Goal: Find contact information: Find contact information

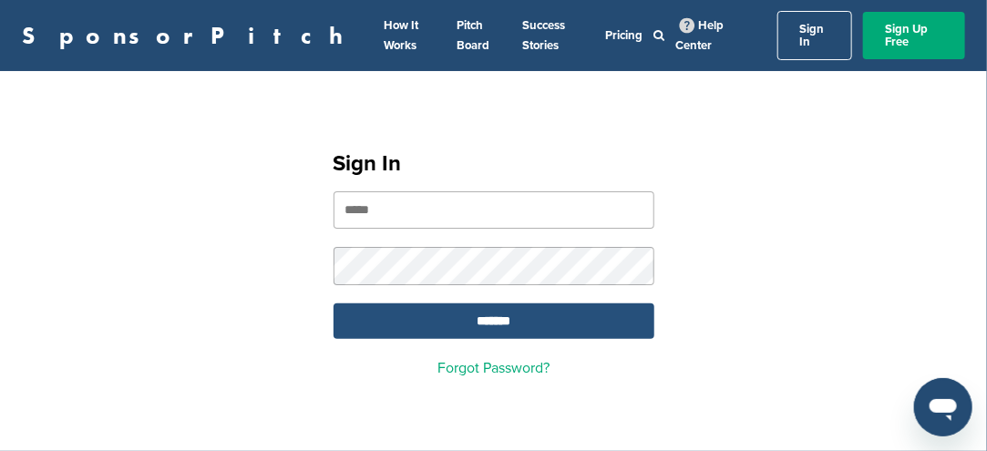
type input "**********"
click at [473, 306] on input "*******" at bounding box center [494, 322] width 321 height 36
click at [521, 304] on input "*******" at bounding box center [494, 322] width 321 height 36
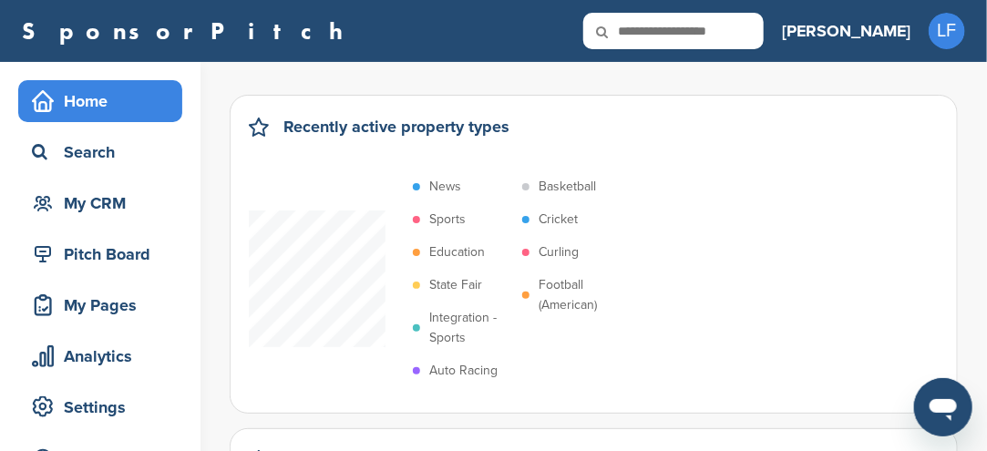
click at [456, 313] on p "Integration - Sports" at bounding box center [471, 328] width 84 height 40
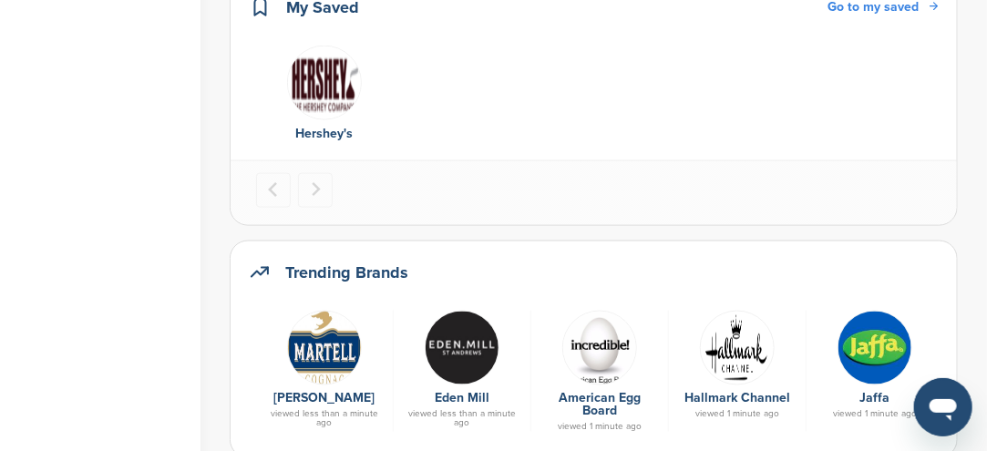
scroll to position [912, 0]
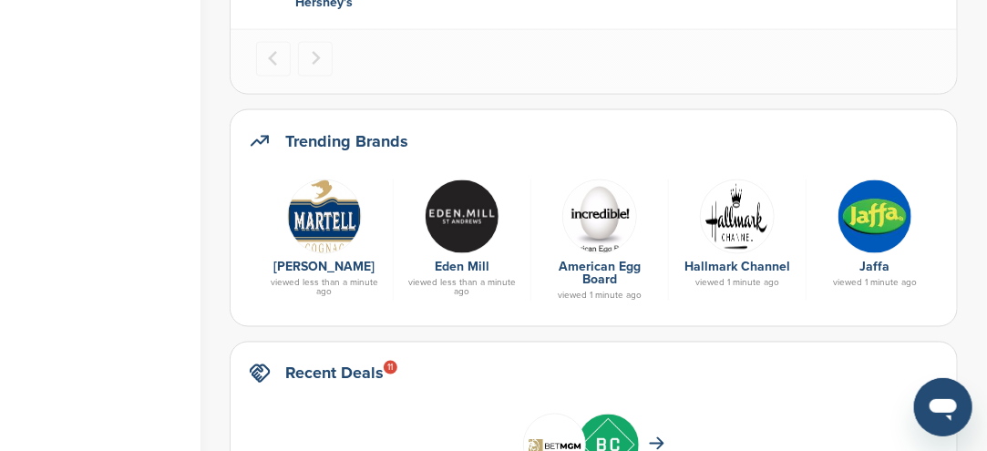
click at [314, 226] on img at bounding box center [324, 217] width 75 height 75
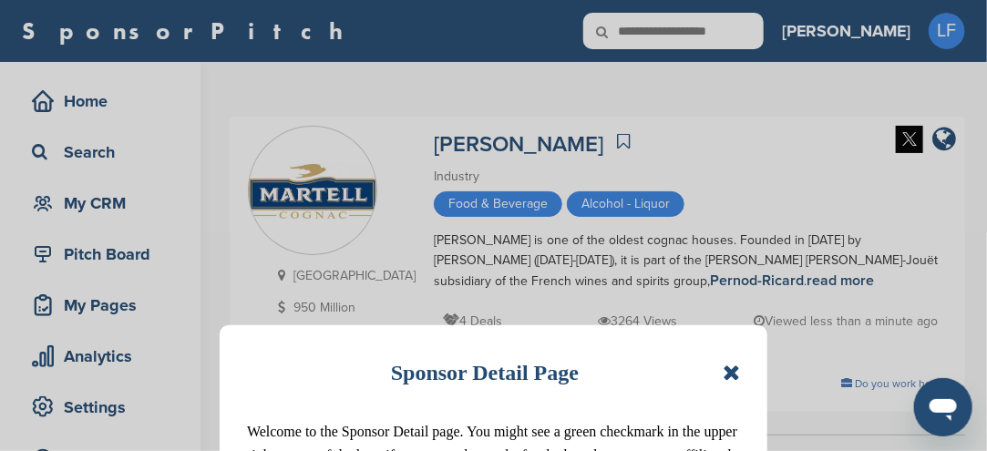
click at [727, 375] on icon at bounding box center [731, 373] width 17 height 22
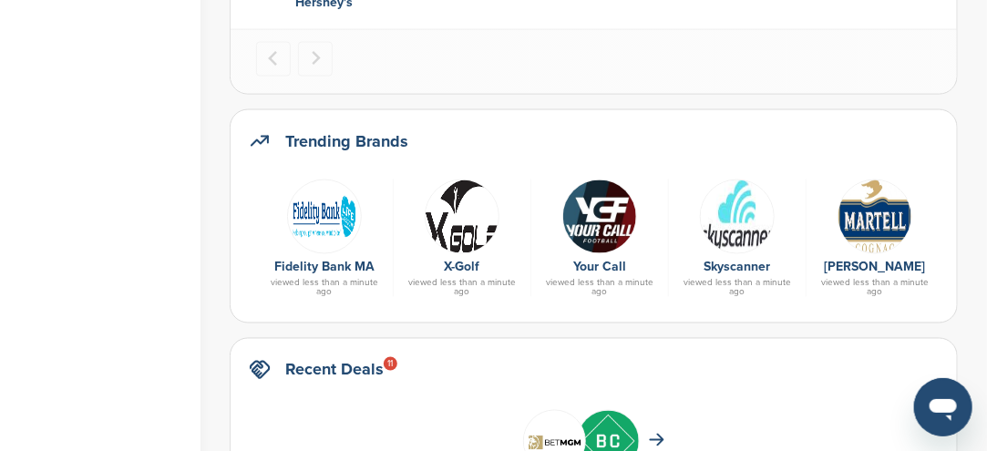
click at [322, 227] on img at bounding box center [324, 217] width 75 height 75
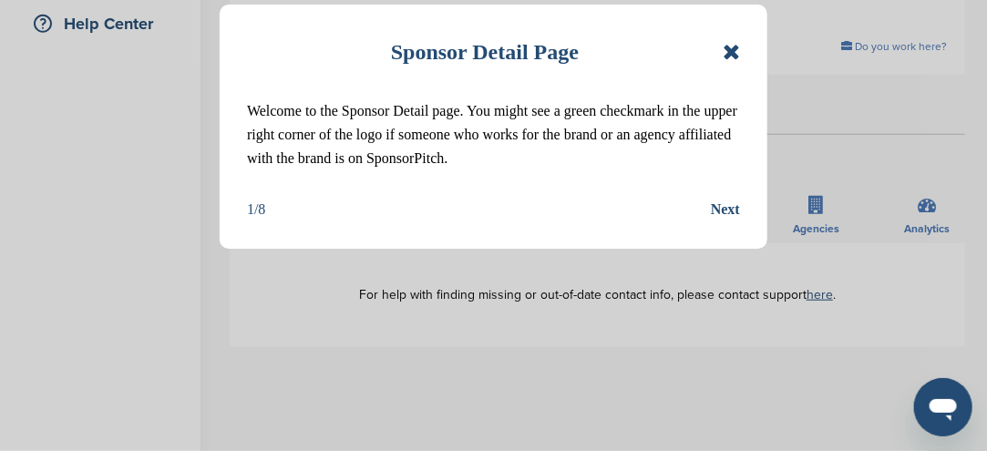
scroll to position [456, 0]
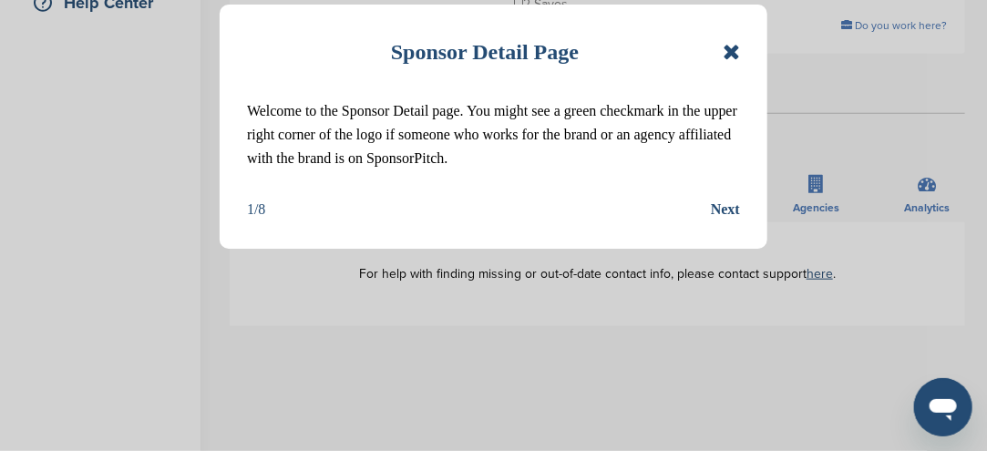
click at [729, 55] on icon at bounding box center [731, 52] width 17 height 22
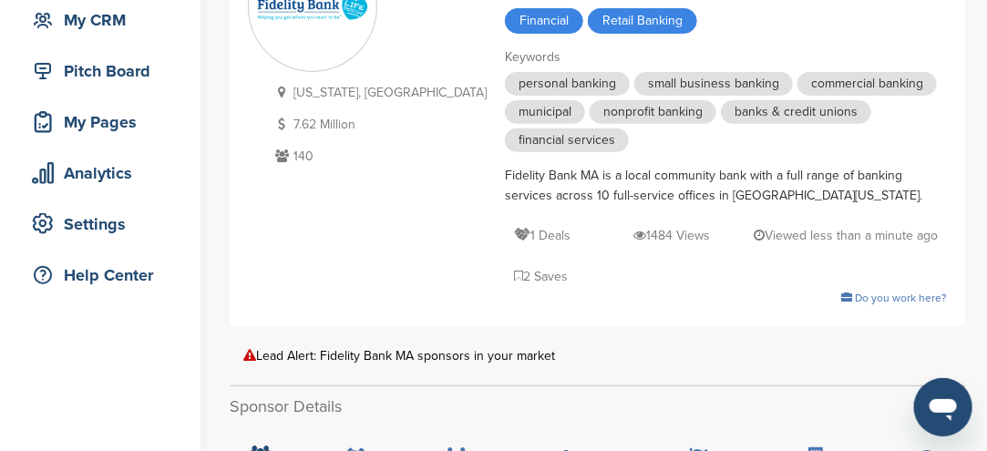
scroll to position [182, 0]
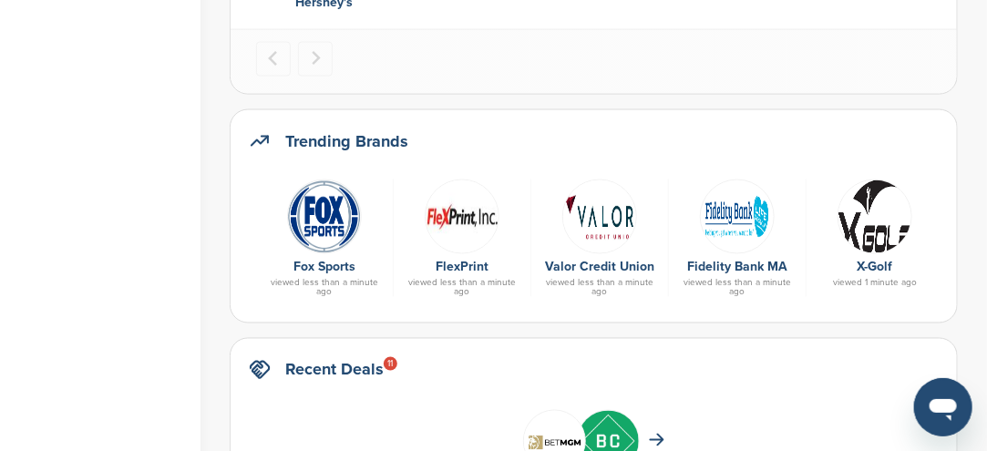
click at [314, 213] on img at bounding box center [324, 217] width 75 height 75
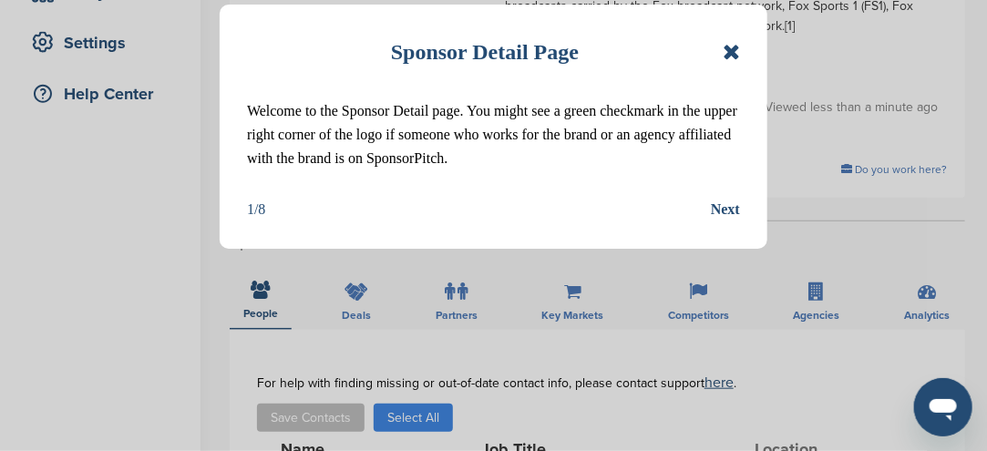
scroll to position [456, 0]
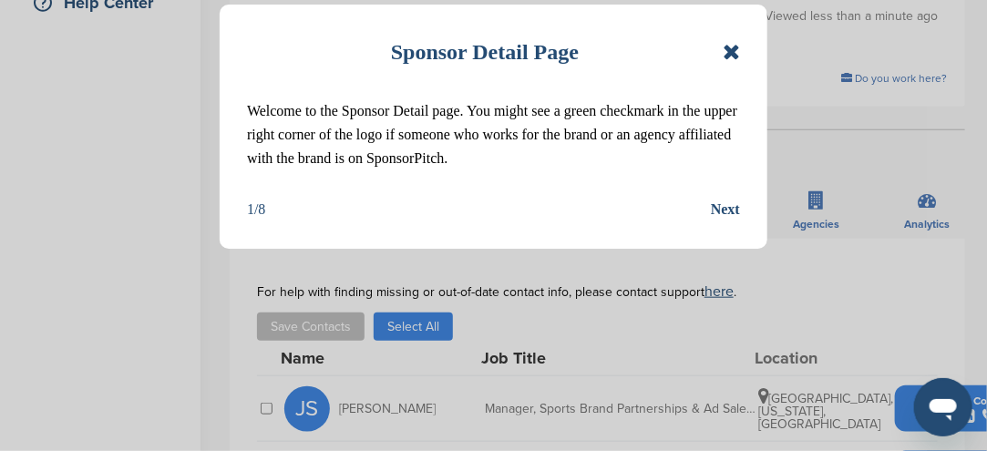
click at [731, 56] on icon at bounding box center [731, 52] width 17 height 22
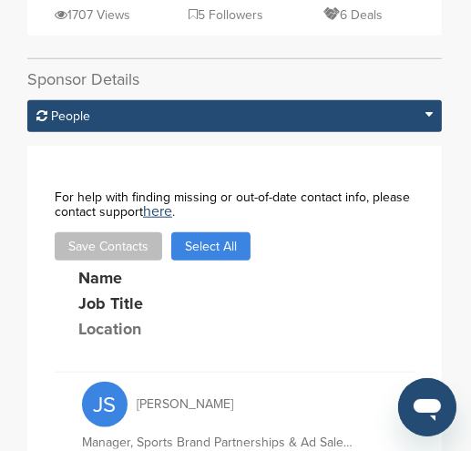
scroll to position [839, 0]
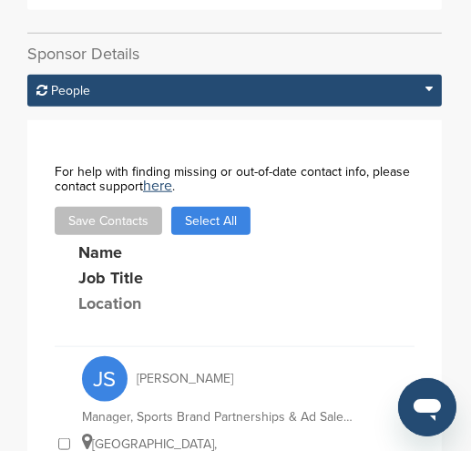
drag, startPoint x: 207, startPoint y: 292, endPoint x: 195, endPoint y: 295, distance: 12.4
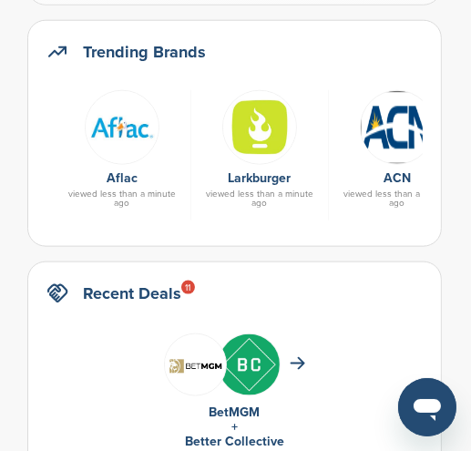
scroll to position [1003, 0]
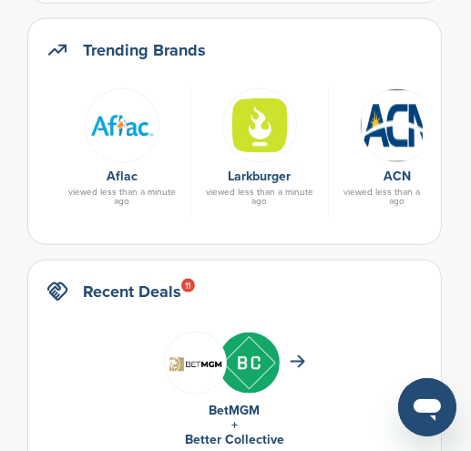
click at [121, 129] on img at bounding box center [122, 125] width 75 height 75
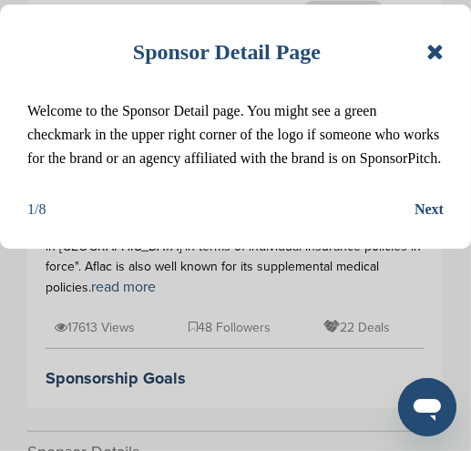
scroll to position [820, 0]
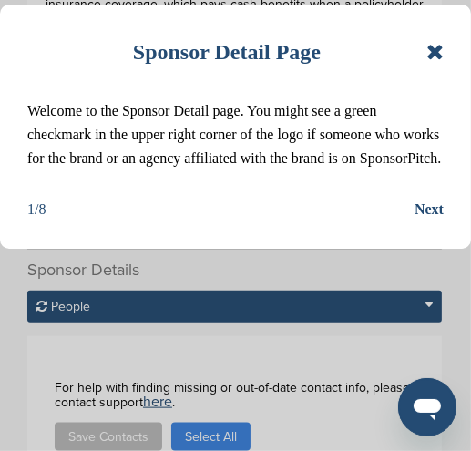
click at [432, 56] on icon at bounding box center [435, 52] width 17 height 22
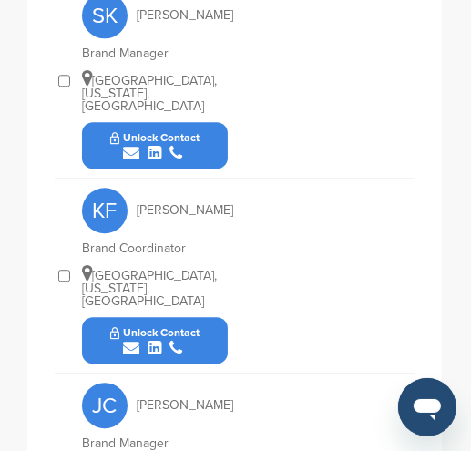
scroll to position [2370, 0]
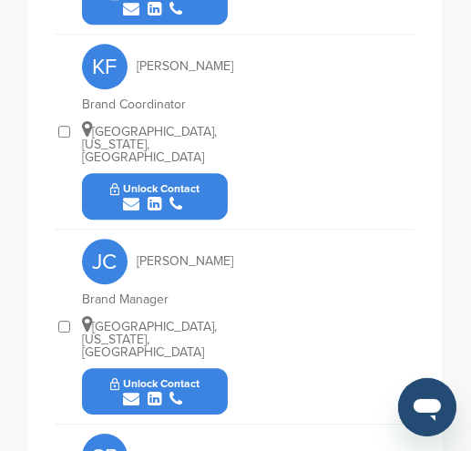
scroll to position [1838, 0]
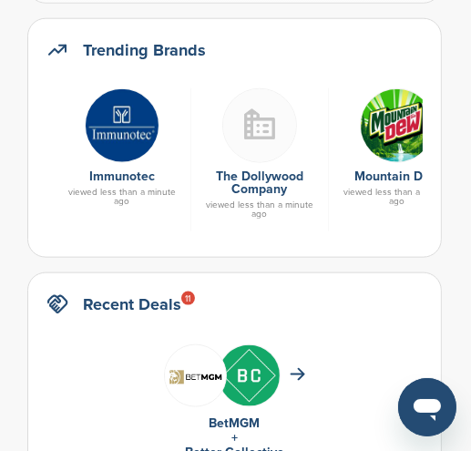
click at [392, 123] on img at bounding box center [397, 125] width 75 height 75
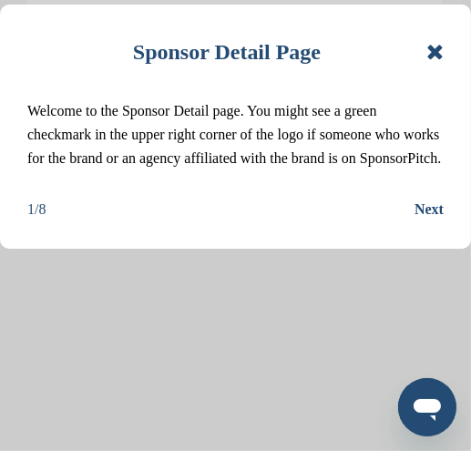
scroll to position [1185, 0]
drag, startPoint x: 478, startPoint y: 195, endPoint x: 432, endPoint y: 50, distance: 151.9
click at [432, 50] on icon at bounding box center [435, 52] width 17 height 22
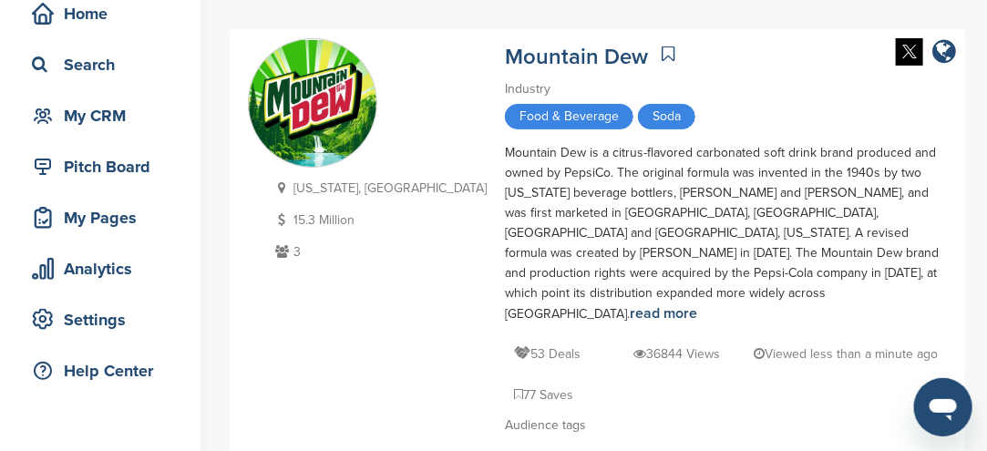
scroll to position [150, 0]
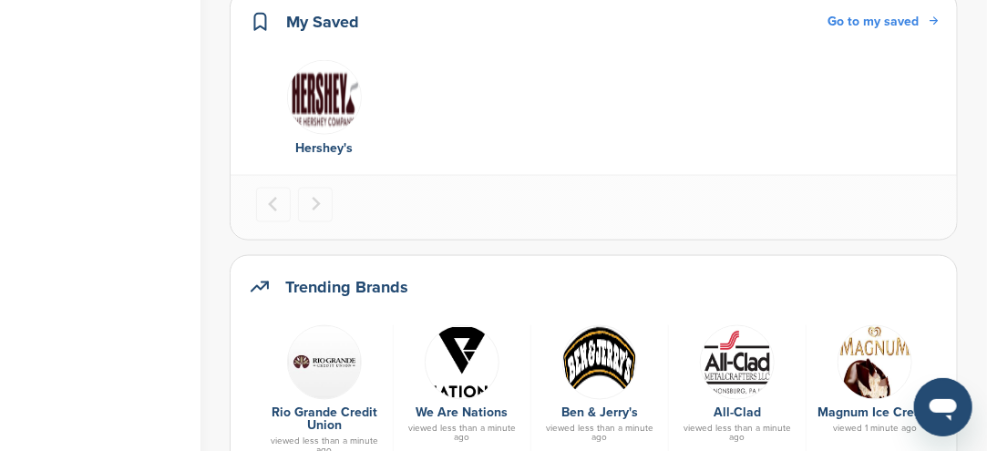
scroll to position [830, 0]
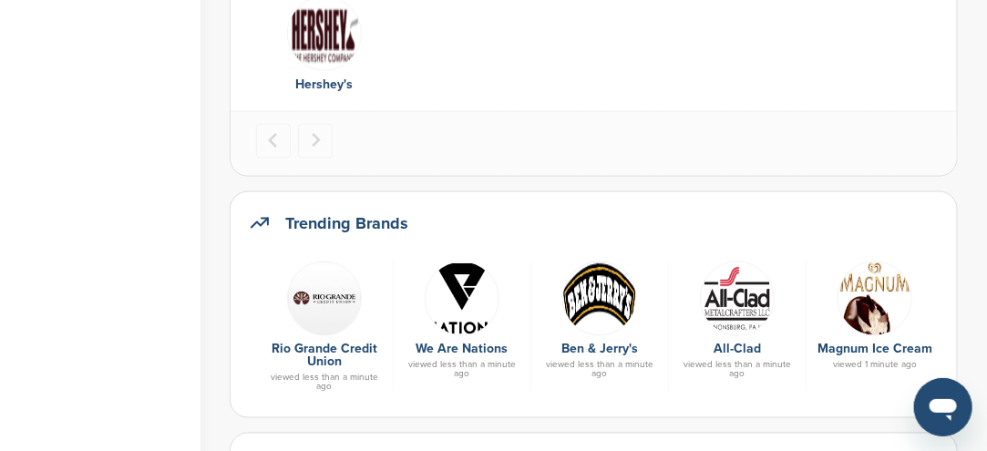
click at [598, 306] on img at bounding box center [599, 299] width 75 height 75
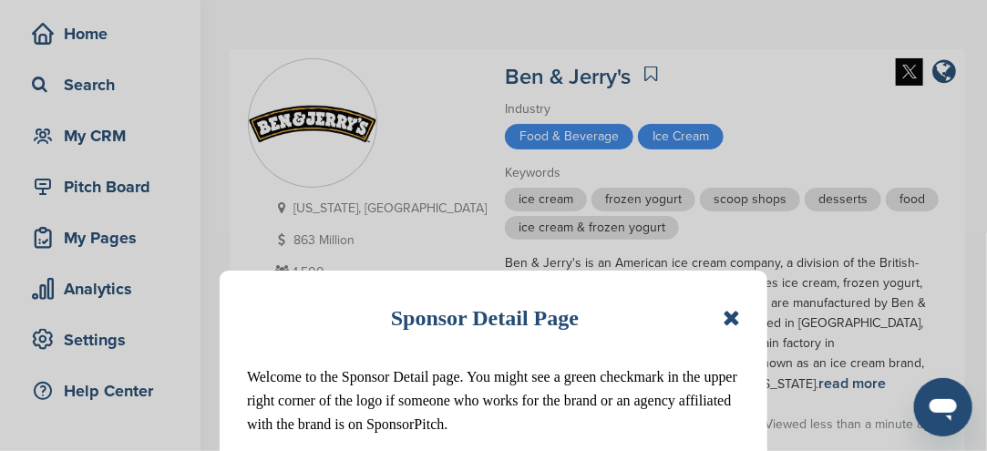
scroll to position [91, 0]
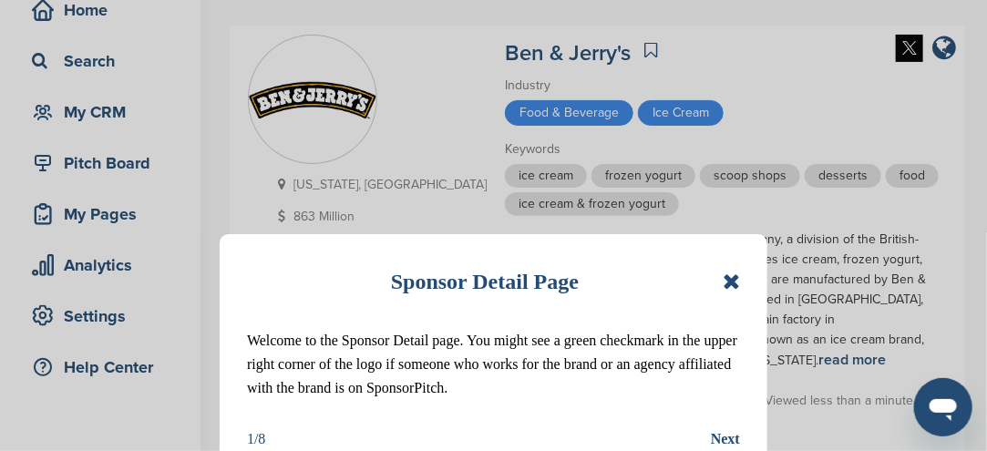
click at [729, 287] on icon at bounding box center [731, 282] width 17 height 22
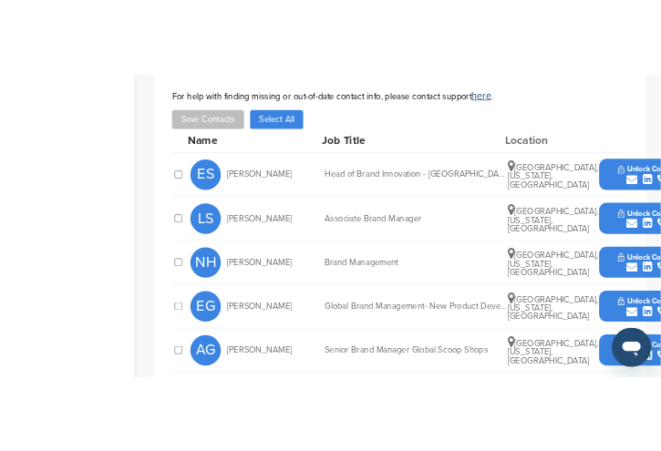
scroll to position [638, 0]
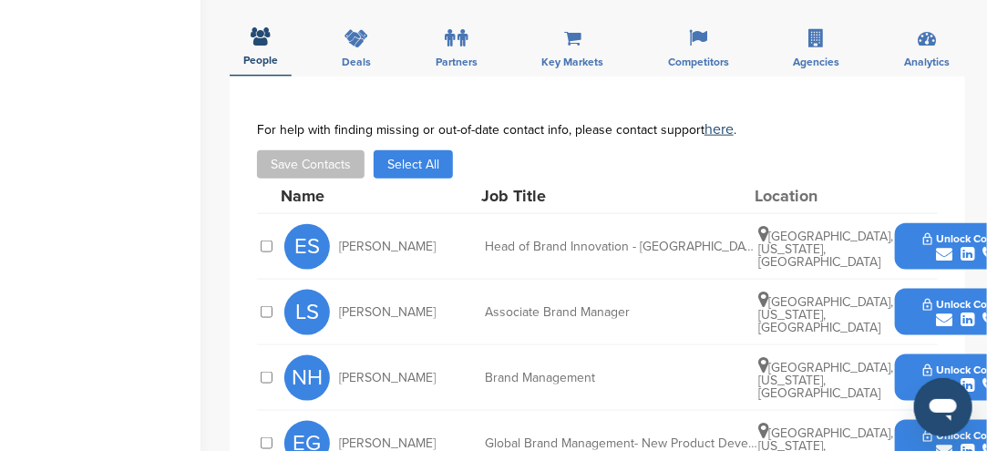
click at [916, 220] on button "Unlock Contact" at bounding box center [969, 247] width 134 height 55
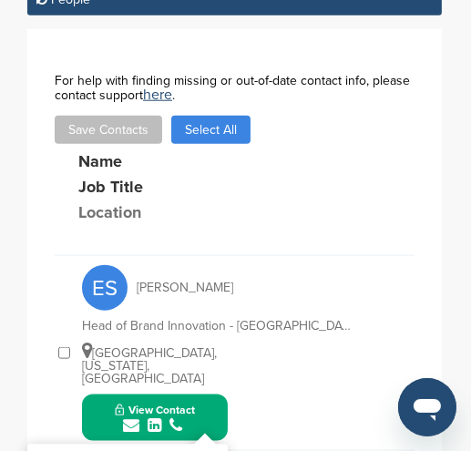
scroll to position [916, 0]
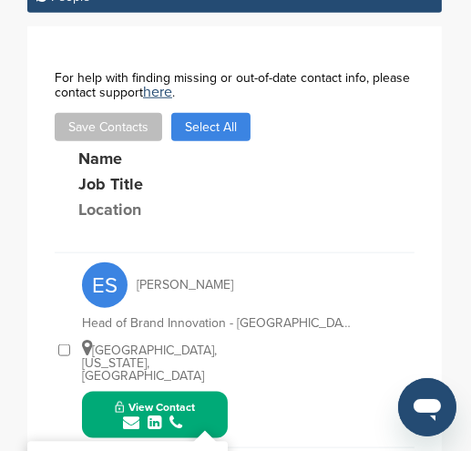
click at [209, 388] on button "View Contact" at bounding box center [155, 415] width 124 height 55
click at [215, 388] on button "View Contact" at bounding box center [155, 415] width 124 height 55
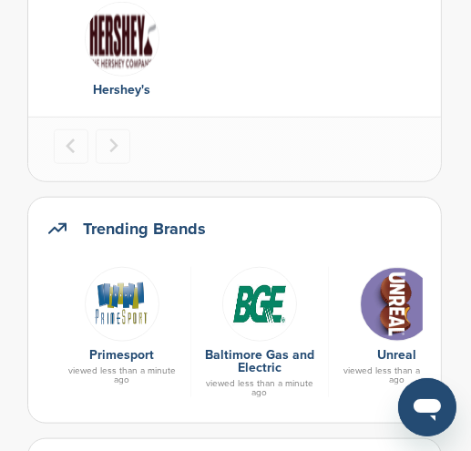
scroll to position [820, 0]
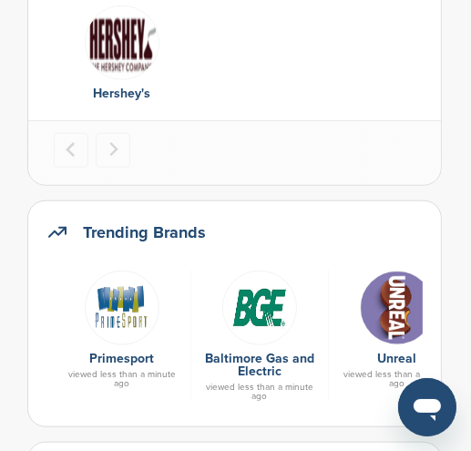
click at [110, 304] on img at bounding box center [122, 308] width 75 height 75
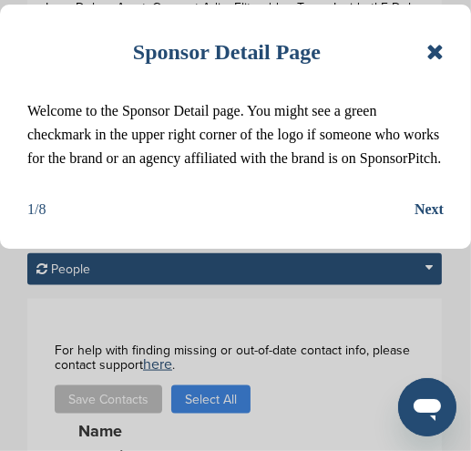
scroll to position [1003, 0]
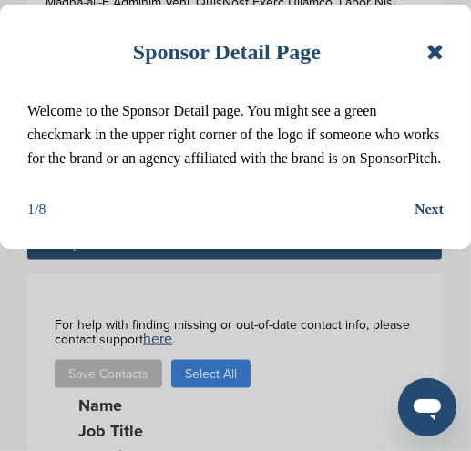
click at [434, 55] on icon at bounding box center [435, 52] width 17 height 22
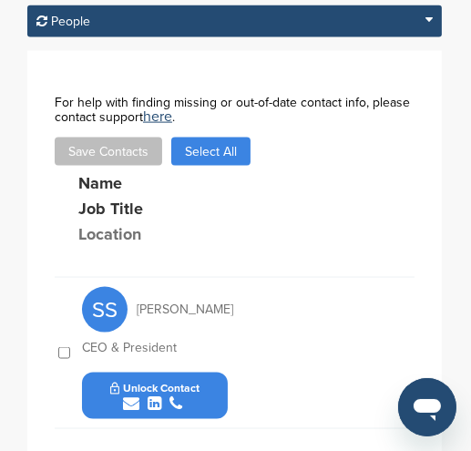
scroll to position [1185, 0]
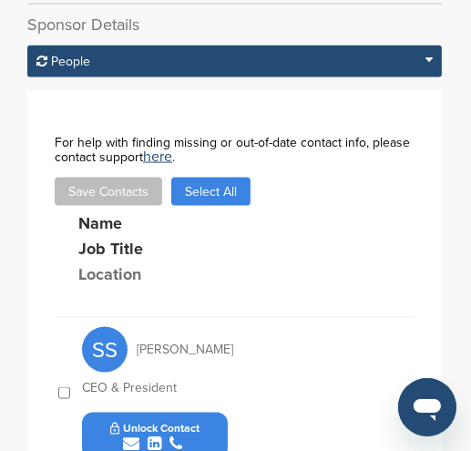
click at [198, 436] on div "submit" at bounding box center [155, 444] width 90 height 17
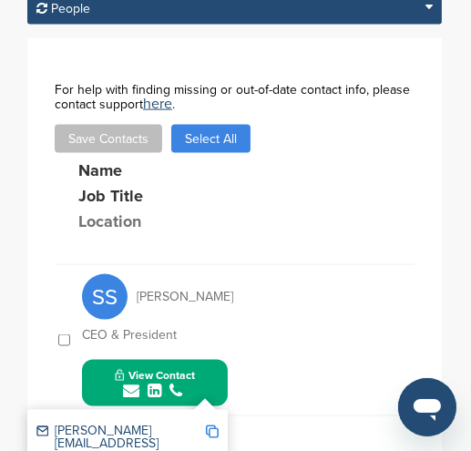
scroll to position [1276, 0]
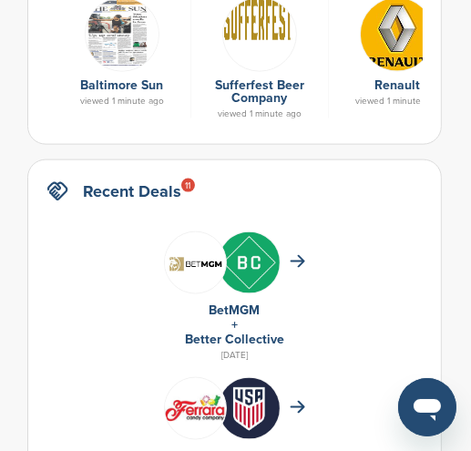
scroll to position [1003, 0]
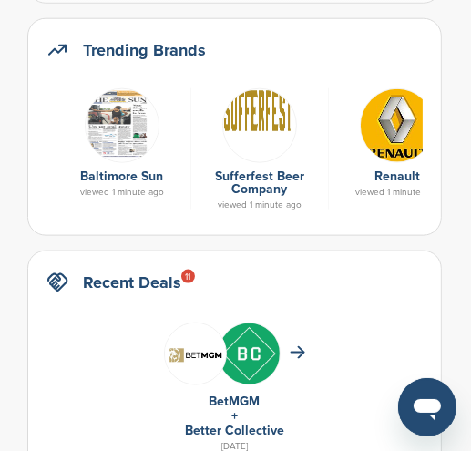
click at [406, 136] on img at bounding box center [397, 125] width 75 height 75
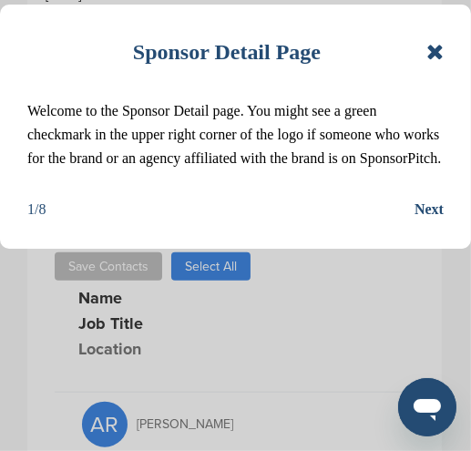
scroll to position [820, 0]
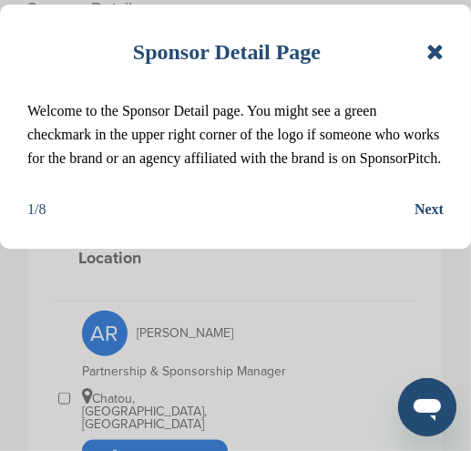
click at [436, 55] on icon at bounding box center [435, 52] width 17 height 22
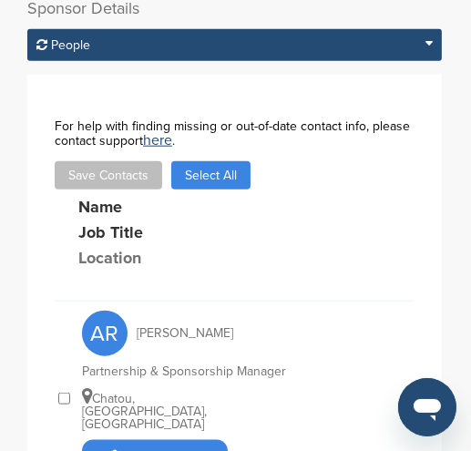
scroll to position [912, 0]
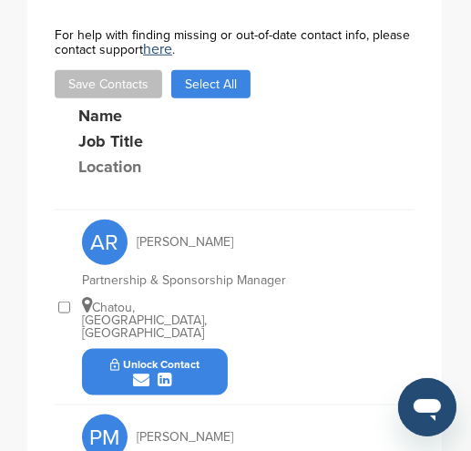
click at [191, 356] on button "Unlock Contact" at bounding box center [155, 372] width 134 height 55
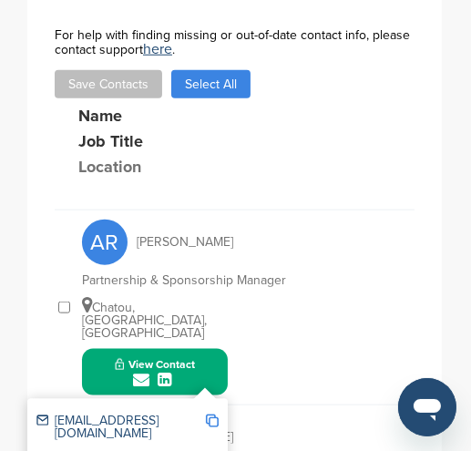
click at [213, 415] on img at bounding box center [212, 421] width 13 height 13
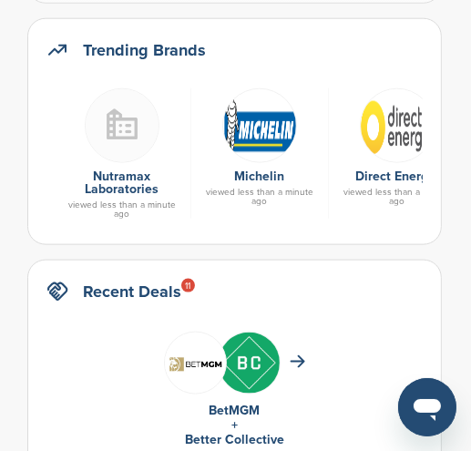
click at [255, 134] on img at bounding box center [259, 125] width 75 height 75
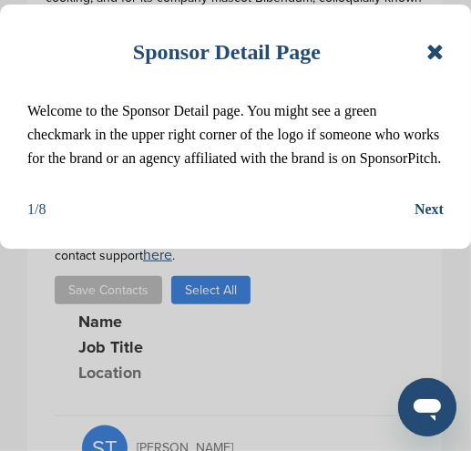
scroll to position [820, 0]
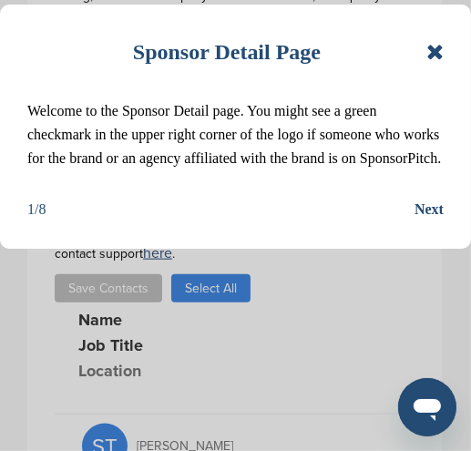
click at [436, 43] on icon at bounding box center [435, 52] width 17 height 22
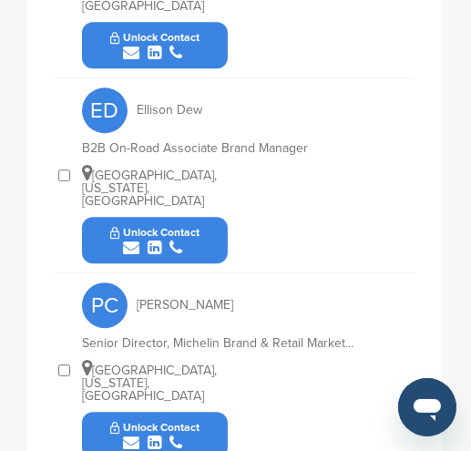
scroll to position [2461, 0]
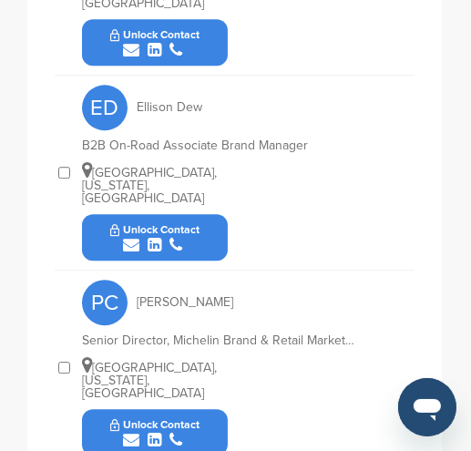
click at [191, 418] on span "Unlock Contact" at bounding box center [155, 424] width 90 height 13
